Goal: Task Accomplishment & Management: Use online tool/utility

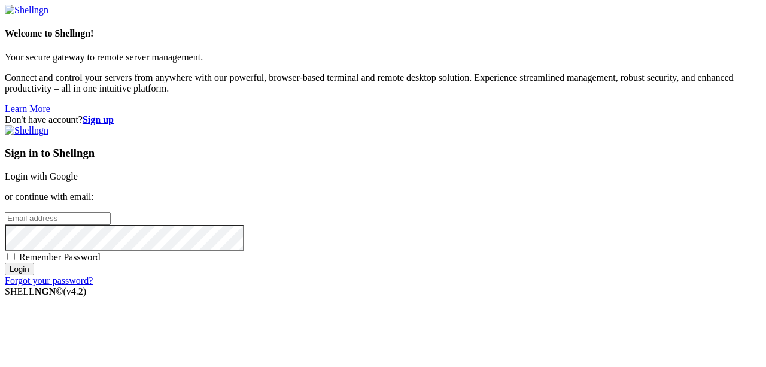
click at [78, 171] on link "Login with Google" at bounding box center [41, 176] width 73 height 10
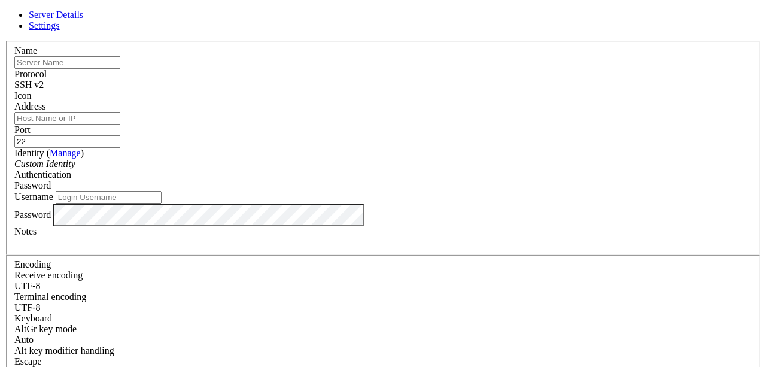
click at [120, 69] on input "text" at bounding box center [67, 62] width 106 height 13
type input "SIGANET NOVO"
click at [120, 125] on input "Address" at bounding box center [67, 118] width 106 height 13
paste input "[TECHNICAL_ID]"
type input "[TECHNICAL_ID]"
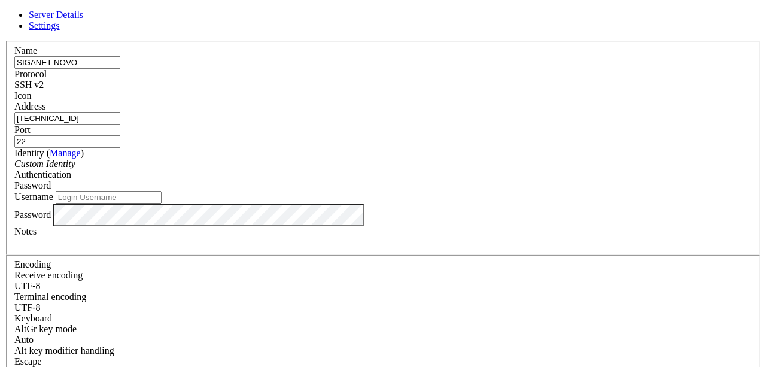
click at [162, 204] on input "Username" at bounding box center [109, 197] width 106 height 13
type input "R"
type input "root"
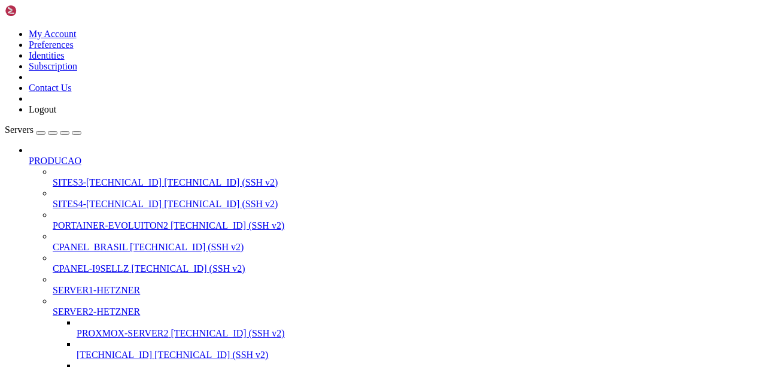
scroll to position [1068, 0]
